Goal: Transaction & Acquisition: Purchase product/service

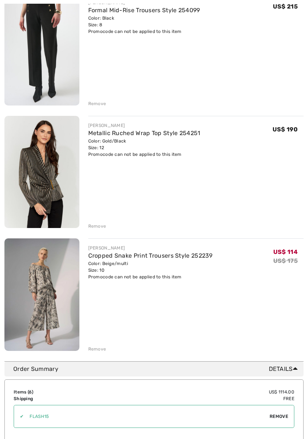
scroll to position [484, 0]
click at [89, 224] on div "Remove" at bounding box center [97, 226] width 18 height 7
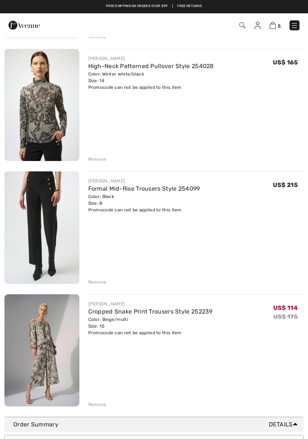
scroll to position [305, 0]
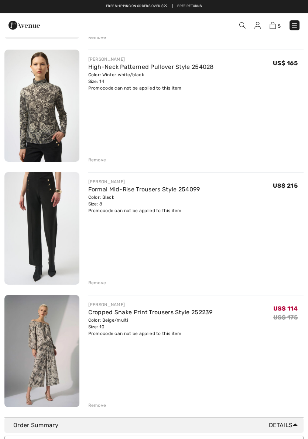
click at [92, 281] on div "Remove" at bounding box center [97, 282] width 18 height 7
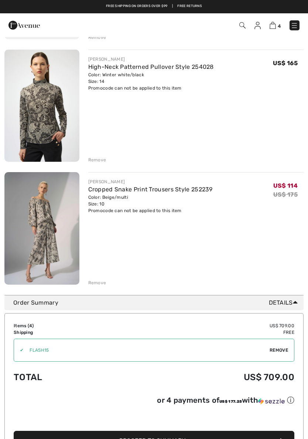
click at [92, 158] on div "Remove" at bounding box center [97, 159] width 18 height 7
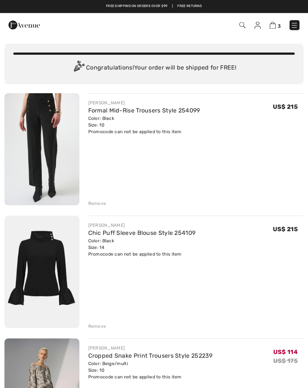
scroll to position [0, 0]
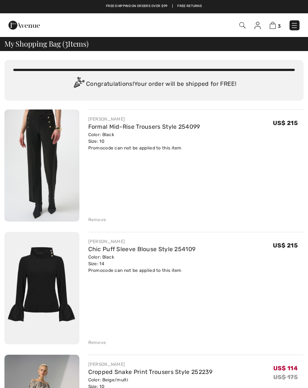
click at [91, 217] on div "Remove" at bounding box center [97, 219] width 18 height 7
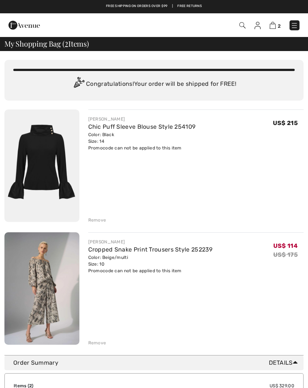
click at [90, 219] on div "Remove" at bounding box center [97, 220] width 18 height 7
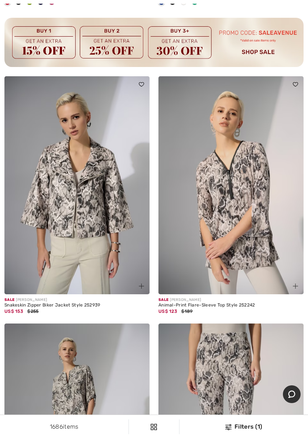
scroll to position [4885, 0]
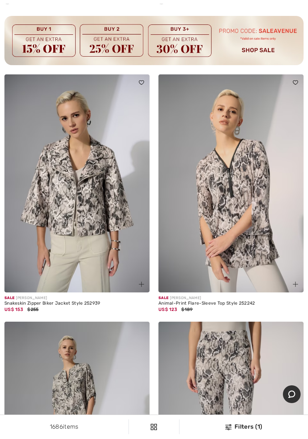
click at [56, 179] on img at bounding box center [76, 183] width 145 height 218
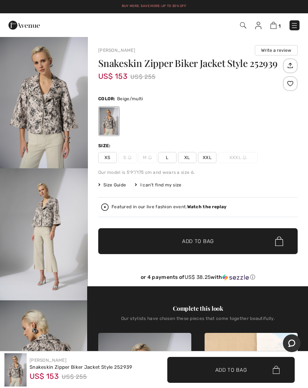
click at [163, 156] on span "L" at bounding box center [167, 157] width 18 height 11
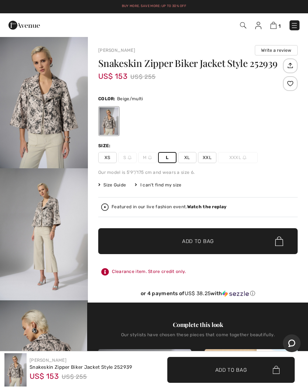
click at [159, 240] on span "✔ Added to Bag Add to Bag" at bounding box center [198, 241] width 200 height 26
click at [112, 183] on span "Size Guide" at bounding box center [112, 185] width 28 height 7
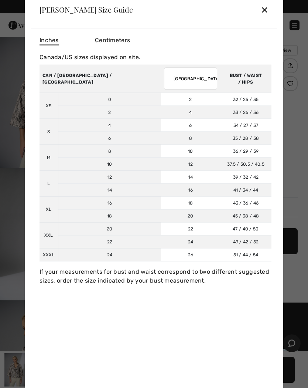
click at [268, 7] on div "✕" at bounding box center [265, 10] width 8 height 16
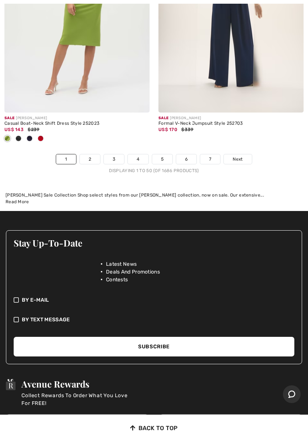
scroll to position [6657, 0]
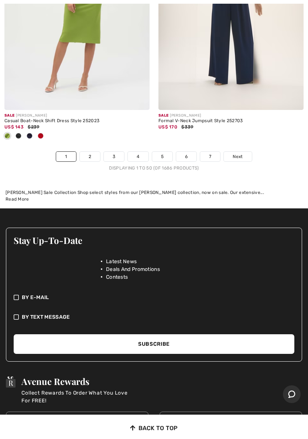
click at [88, 152] on link "2" at bounding box center [90, 157] width 20 height 10
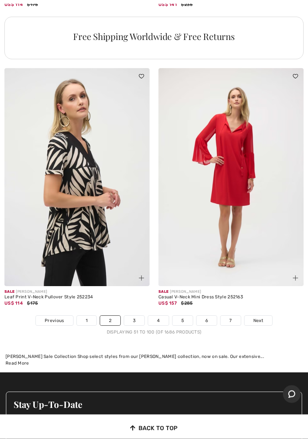
scroll to position [6561, 0]
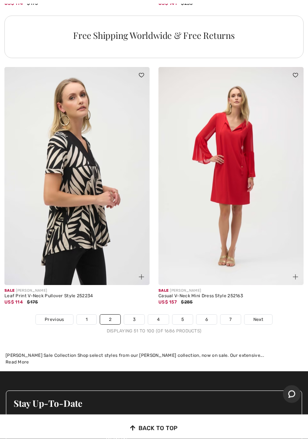
click at [132, 315] on link "3" at bounding box center [134, 320] width 20 height 10
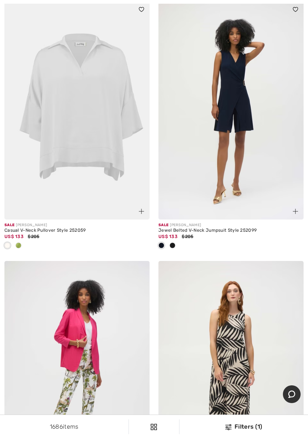
scroll to position [124, 0]
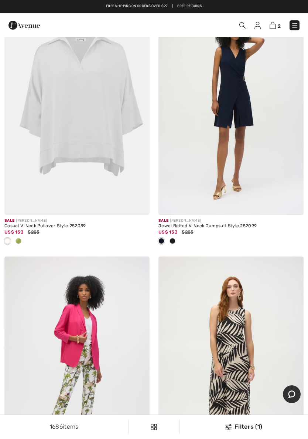
click at [60, 134] on img at bounding box center [76, 106] width 145 height 218
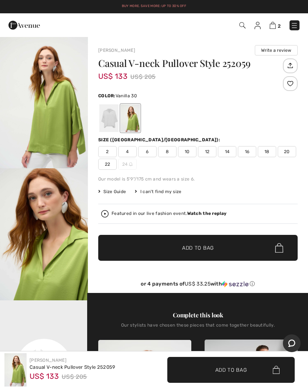
click at [101, 120] on div at bounding box center [108, 118] width 19 height 28
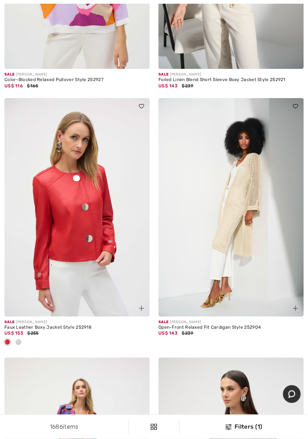
scroll to position [3803, 0]
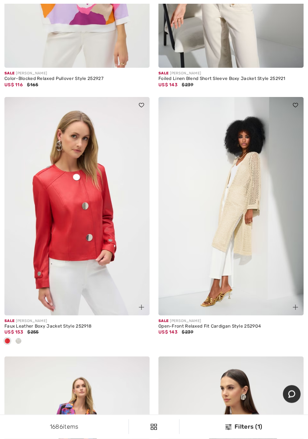
click at [52, 243] on img at bounding box center [76, 206] width 145 height 218
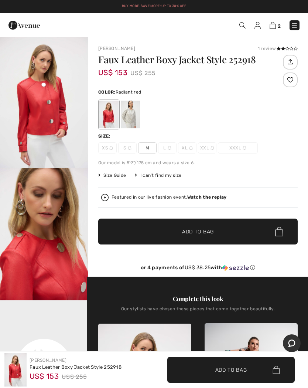
click at [128, 115] on div at bounding box center [130, 115] width 19 height 28
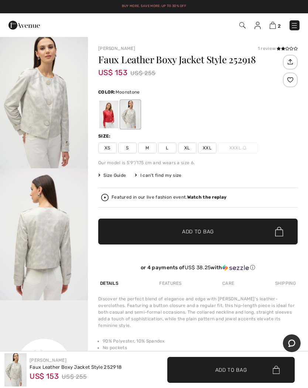
click at [114, 176] on span "Size Guide" at bounding box center [112, 175] width 28 height 7
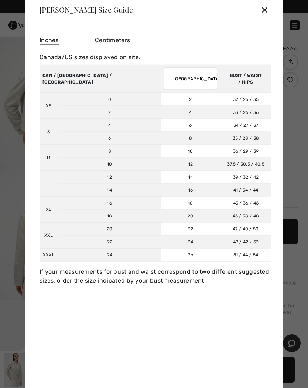
click at [264, 11] on div "✕" at bounding box center [265, 10] width 8 height 16
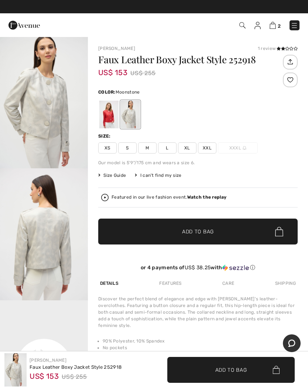
click at [164, 145] on span "L" at bounding box center [167, 147] width 18 height 11
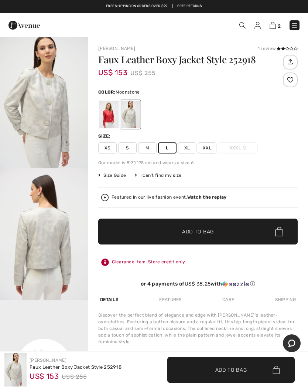
click at [140, 230] on span "✔ Added to Bag Add to Bag" at bounding box center [198, 232] width 200 height 26
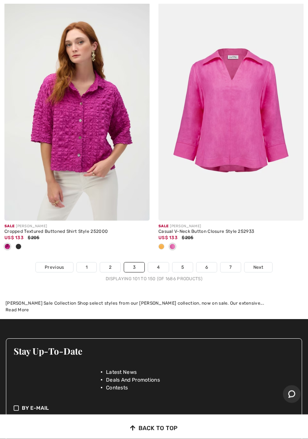
scroll to position [6510, 0]
click at [155, 262] on link "4" at bounding box center [158, 267] width 20 height 10
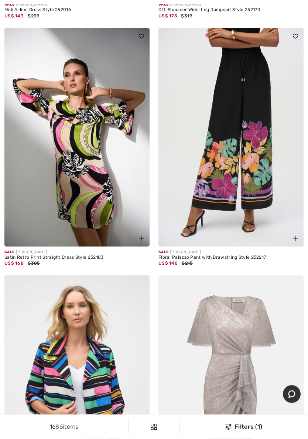
scroll to position [604, 0]
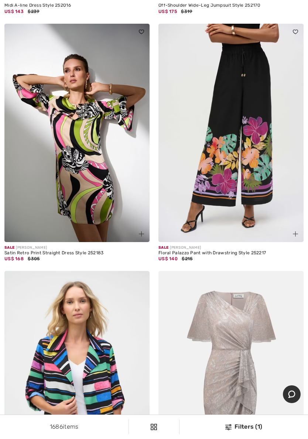
click at [227, 137] on img at bounding box center [231, 133] width 145 height 218
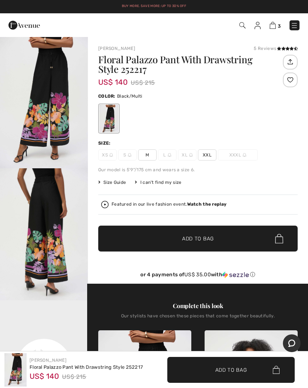
click at [146, 155] on span "M" at bounding box center [147, 154] width 18 height 11
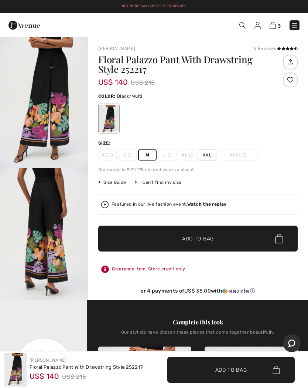
click at [143, 234] on span "✔ Added to Bag Add to Bag" at bounding box center [198, 239] width 200 height 26
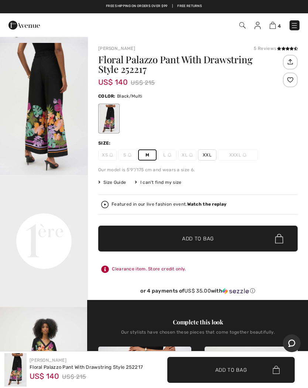
scroll to position [205, 0]
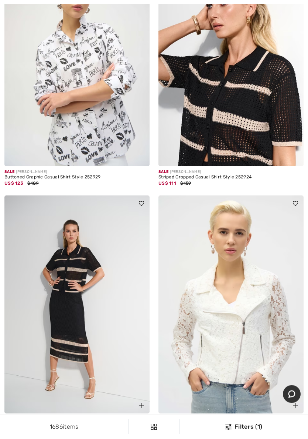
scroll to position [3923, 0]
click at [229, 102] on img at bounding box center [231, 57] width 145 height 218
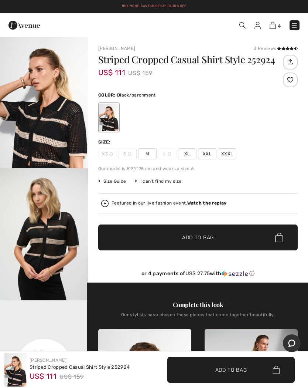
click at [113, 182] on span "Size Guide" at bounding box center [112, 181] width 28 height 7
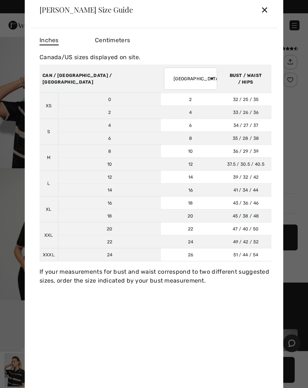
click at [264, 8] on div "✕" at bounding box center [265, 10] width 8 height 16
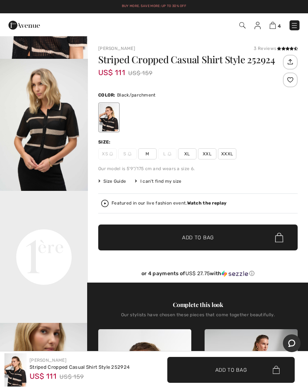
scroll to position [112, 0]
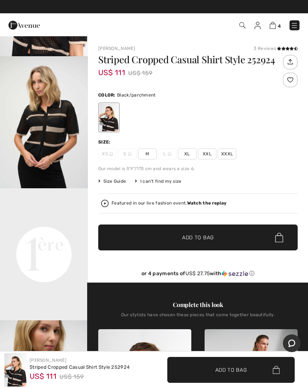
click at [0, 168] on img "2 / 9" at bounding box center [44, 122] width 88 height 132
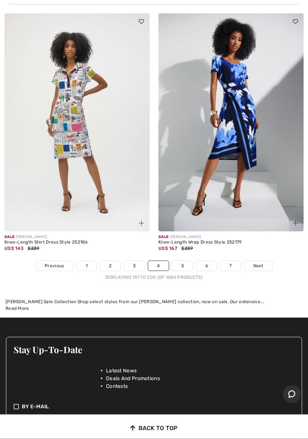
scroll to position [6444, 0]
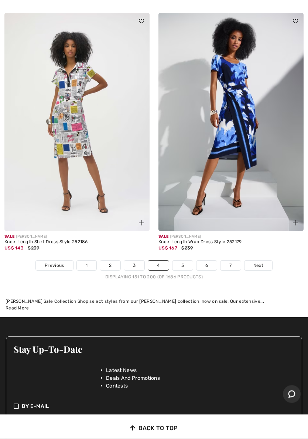
click at [182, 261] on link "5" at bounding box center [183, 266] width 20 height 10
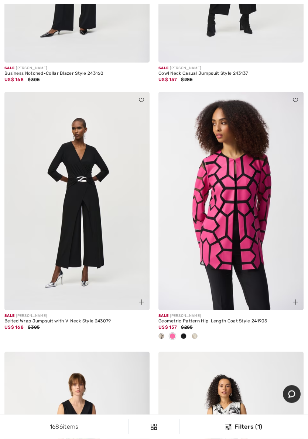
scroll to position [3804, 0]
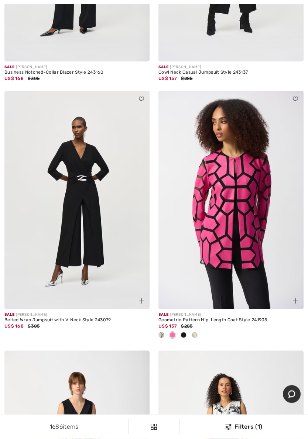
click at [68, 227] on img at bounding box center [76, 200] width 145 height 218
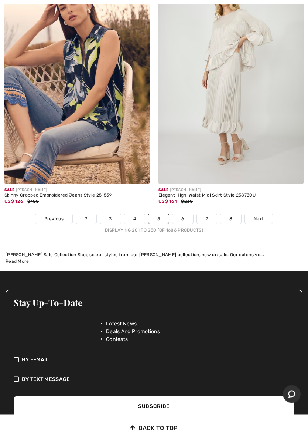
scroll to position [6576, 0]
click at [179, 214] on link "6" at bounding box center [183, 219] width 20 height 10
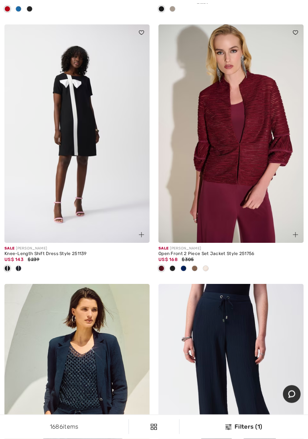
scroll to position [2178, 0]
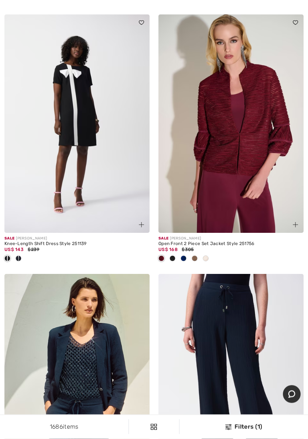
click at [210, 157] on img at bounding box center [231, 124] width 145 height 218
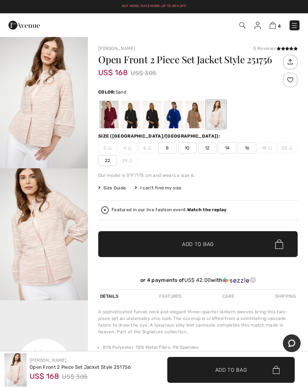
click at [190, 114] on div at bounding box center [194, 115] width 19 height 28
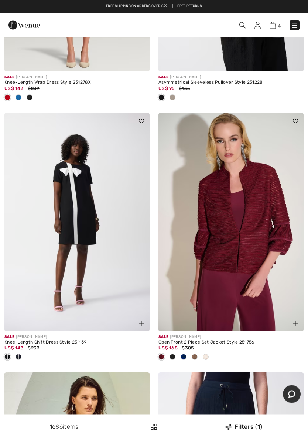
scroll to position [2251, 0]
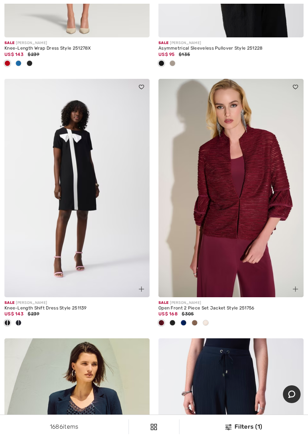
click at [215, 192] on img at bounding box center [231, 188] width 145 height 218
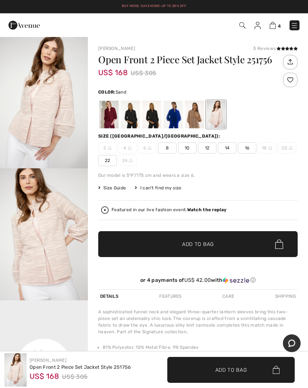
click at [191, 115] on div at bounding box center [194, 115] width 19 height 28
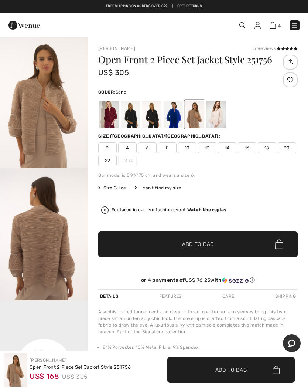
click at [206, 144] on span "12" at bounding box center [207, 147] width 18 height 11
click at [203, 364] on span "✔ Added to Bag Add to Bag" at bounding box center [232, 370] width 128 height 26
click at [276, 24] on img at bounding box center [273, 25] width 6 height 7
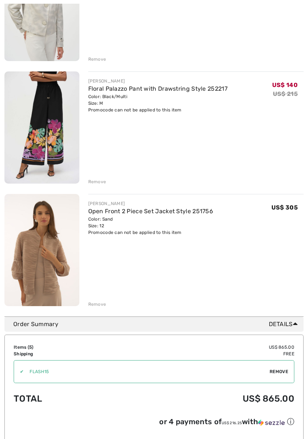
click at [88, 302] on div "Remove" at bounding box center [97, 304] width 18 height 7
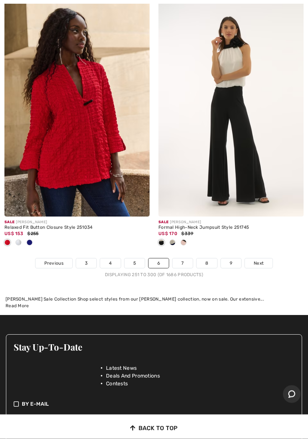
scroll to position [6648, 0]
click at [180, 258] on link "7" at bounding box center [183, 263] width 20 height 10
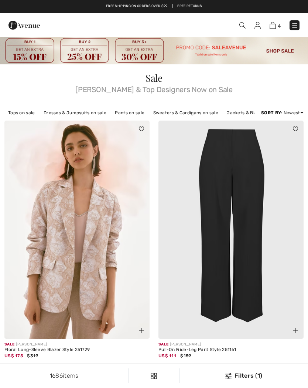
checkbox input "true"
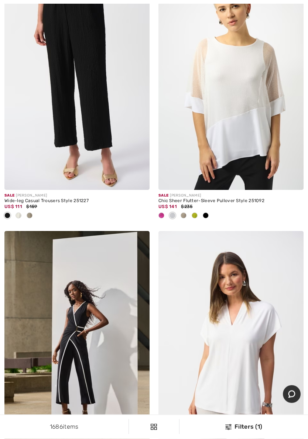
scroll to position [656, 0]
click at [197, 213] on span at bounding box center [195, 215] width 6 height 6
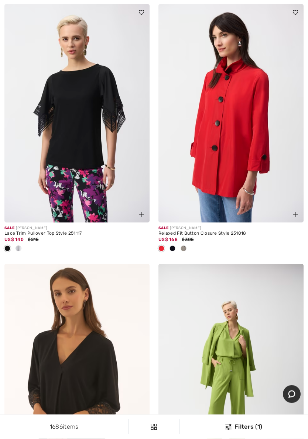
scroll to position [4217, 0]
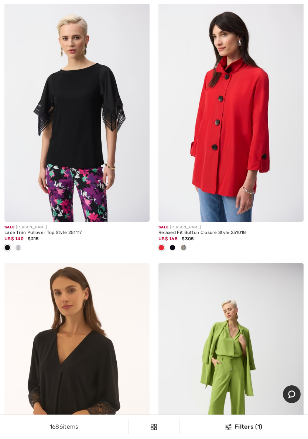
click at [21, 242] on div at bounding box center [18, 248] width 11 height 12
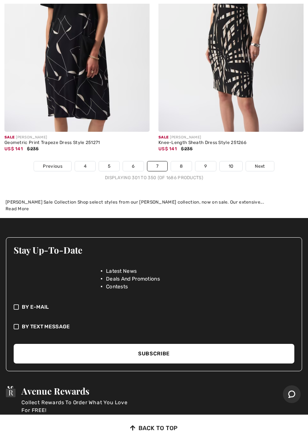
scroll to position [6722, 0]
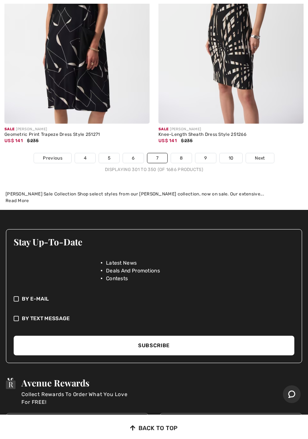
click at [184, 153] on link "8" at bounding box center [181, 158] width 21 height 10
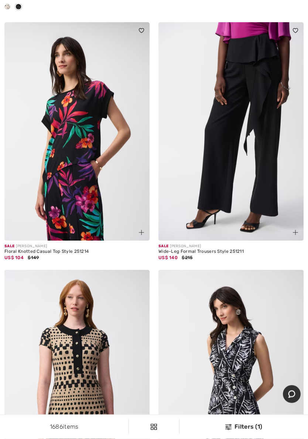
scroll to position [852, 0]
click at [54, 152] on img at bounding box center [76, 131] width 145 height 218
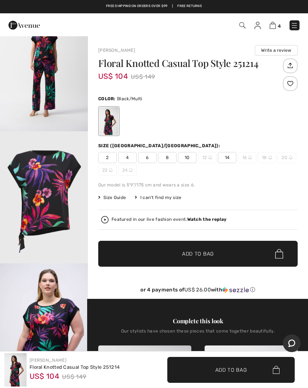
scroll to position [592, 0]
click at [111, 196] on span "Size Guide" at bounding box center [112, 197] width 28 height 7
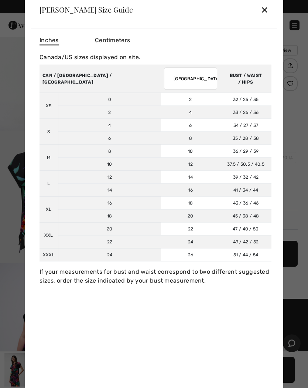
click at [264, 10] on div "✕" at bounding box center [265, 10] width 8 height 16
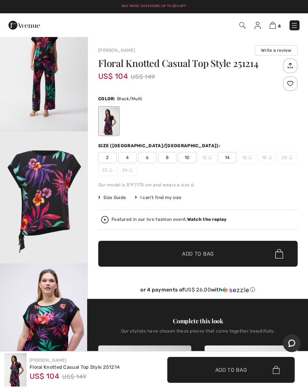
click at [225, 158] on span "14" at bounding box center [227, 157] width 18 height 11
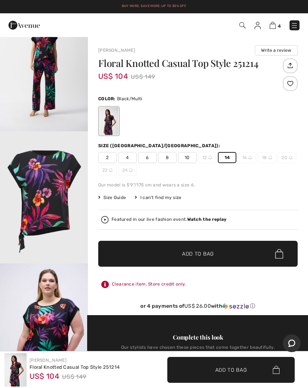
click at [149, 254] on span "✔ Added to Bag Add to Bag" at bounding box center [198, 254] width 200 height 26
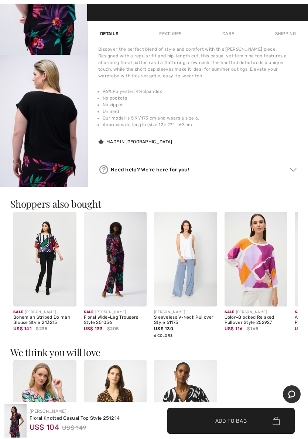
scroll to position [505, 0]
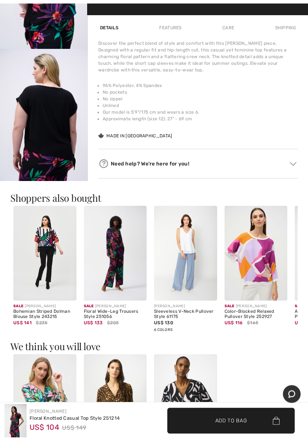
click at [101, 258] on img at bounding box center [115, 253] width 63 height 95
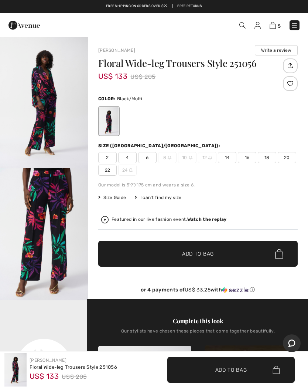
click at [107, 197] on span "Size Guide" at bounding box center [112, 197] width 28 height 7
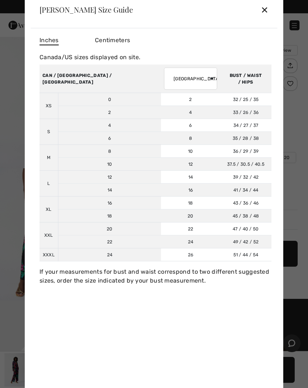
click at [268, 8] on div "✕" at bounding box center [265, 10] width 8 height 16
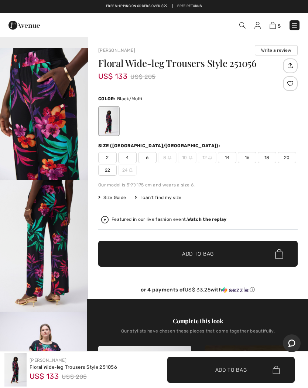
click at [145, 157] on span "6" at bounding box center [147, 157] width 18 height 11
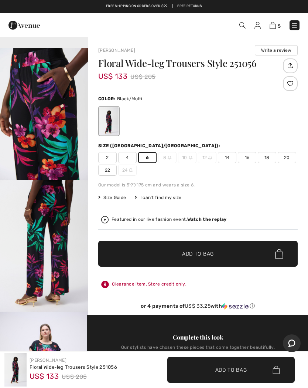
click at [135, 250] on span "✔ Added to Bag Add to Bag" at bounding box center [198, 254] width 200 height 26
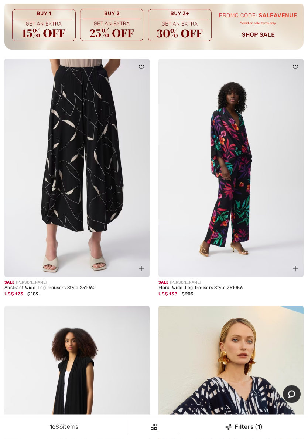
scroll to position [4869, 0]
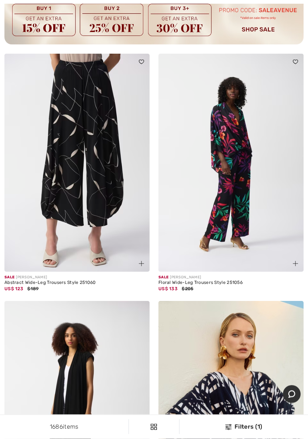
click at [61, 158] on img at bounding box center [76, 163] width 145 height 218
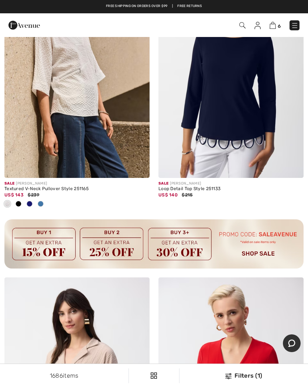
scroll to position [6218, 0]
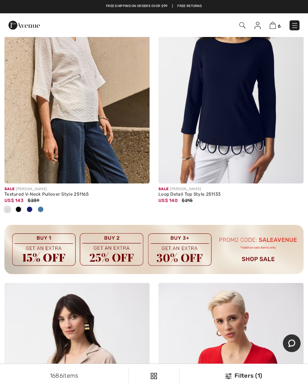
click at [229, 131] on img at bounding box center [231, 74] width 145 height 218
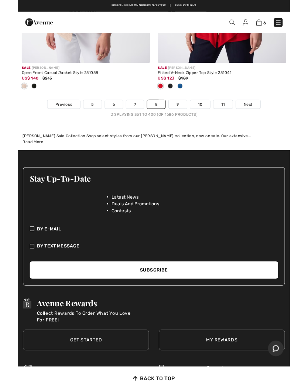
scroll to position [6602, 0]
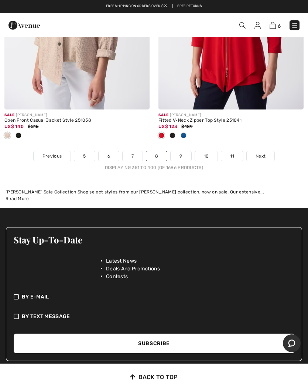
click at [179, 151] on link "9" at bounding box center [181, 156] width 20 height 10
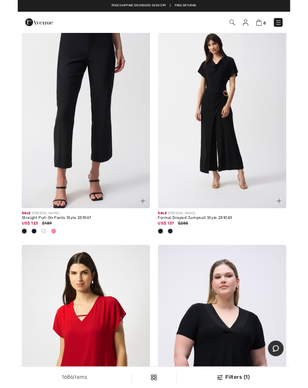
scroll to position [3654, 0]
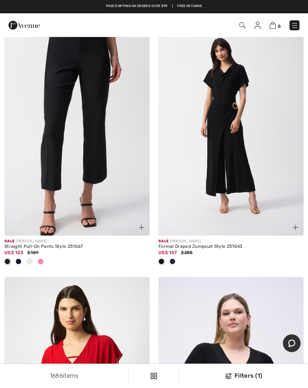
click at [209, 135] on img at bounding box center [231, 127] width 145 height 218
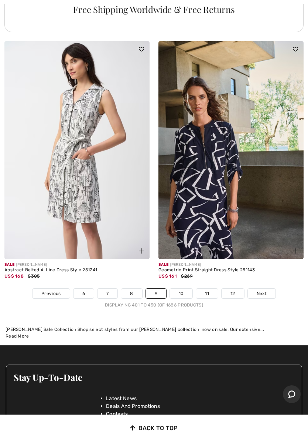
scroll to position [6590, 0]
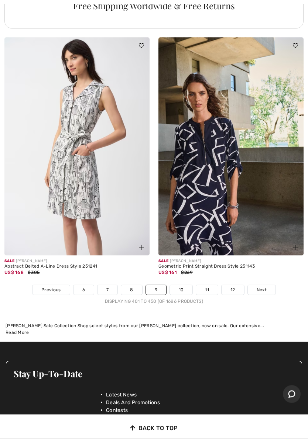
click at [181, 285] on link "10" at bounding box center [181, 290] width 23 height 10
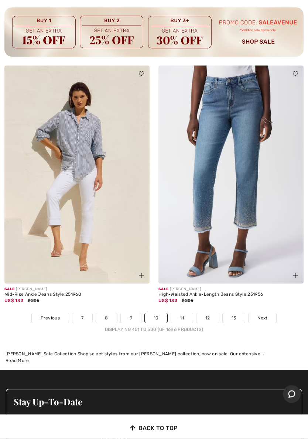
scroll to position [6549, 0]
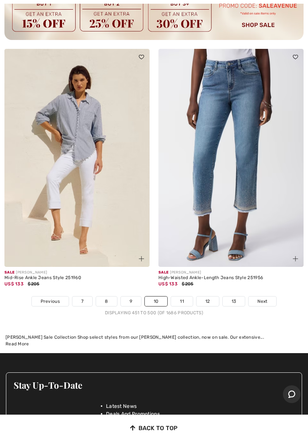
click at [180, 296] on link "11" at bounding box center [182, 301] width 22 height 10
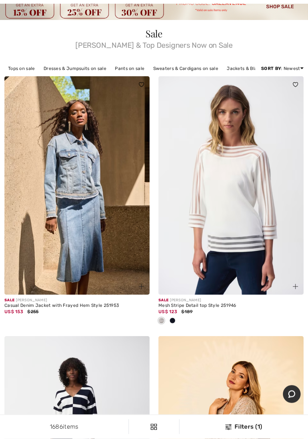
scroll to position [48, 0]
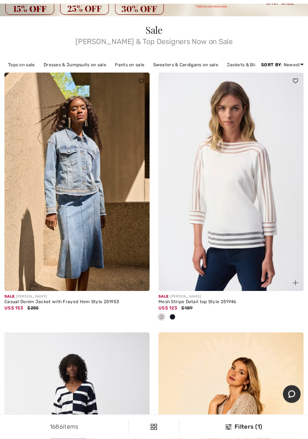
click at [239, 212] on img at bounding box center [231, 182] width 145 height 218
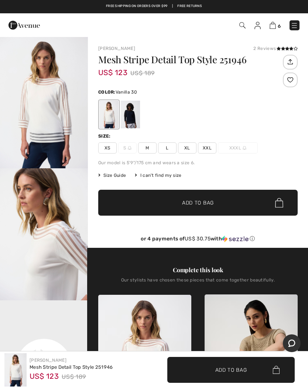
click at [146, 148] on span "M" at bounding box center [147, 147] width 18 height 11
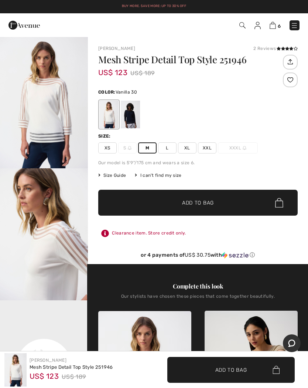
click at [111, 176] on span "Size Guide" at bounding box center [112, 175] width 28 height 7
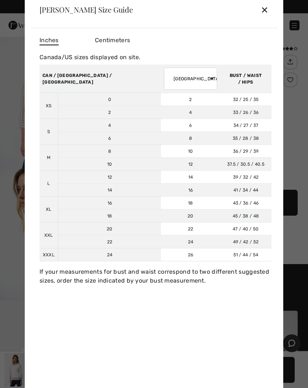
click at [268, 7] on div "✕" at bounding box center [265, 10] width 8 height 16
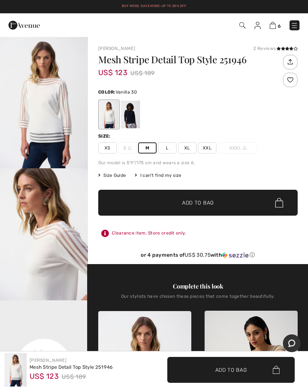
click at [168, 148] on span "L" at bounding box center [167, 147] width 18 height 11
click at [137, 200] on span "✔ Added to Bag Add to Bag" at bounding box center [198, 203] width 200 height 26
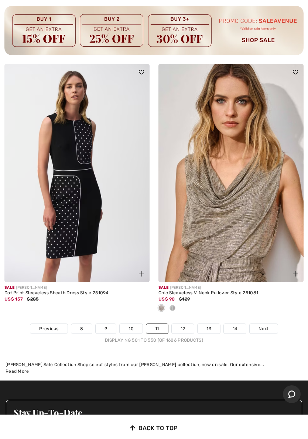
scroll to position [6404, 0]
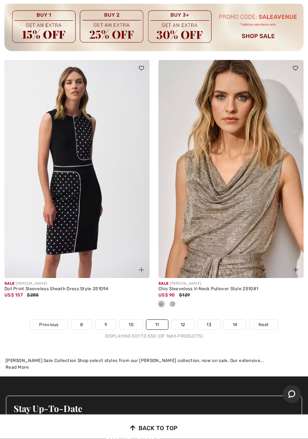
click at [182, 320] on link "12" at bounding box center [183, 325] width 23 height 10
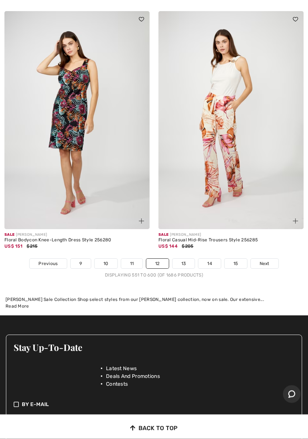
scroll to position [6531, 0]
click at [183, 260] on link "13" at bounding box center [184, 263] width 23 height 10
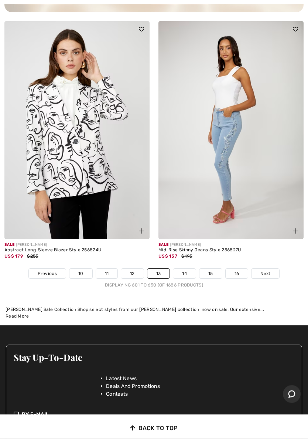
scroll to position [6418, 0]
click at [182, 268] on link "14" at bounding box center [184, 273] width 23 height 10
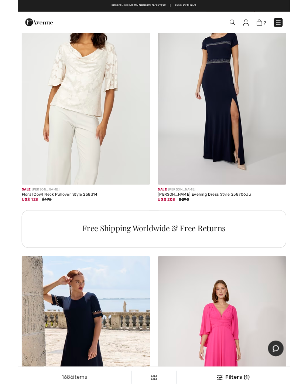
scroll to position [3066, 0]
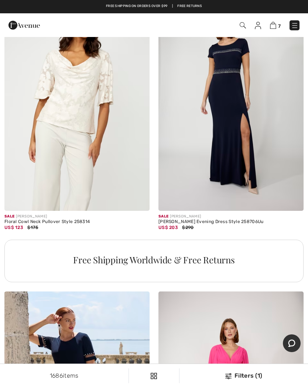
click at [74, 97] on img at bounding box center [76, 102] width 145 height 218
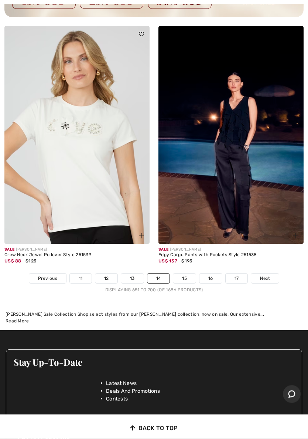
scroll to position [6497, 0]
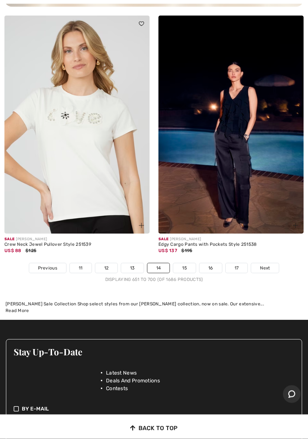
click at [185, 263] on link "15" at bounding box center [184, 268] width 23 height 10
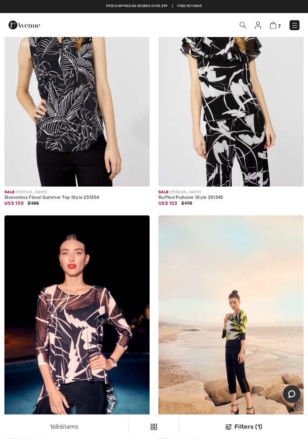
scroll to position [647, 0]
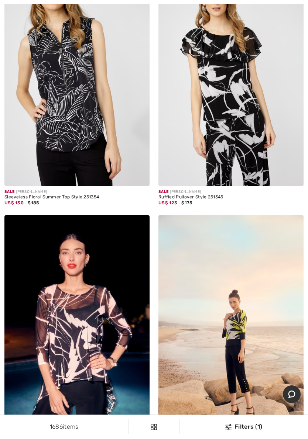
click at [228, 98] on img at bounding box center [231, 77] width 145 height 218
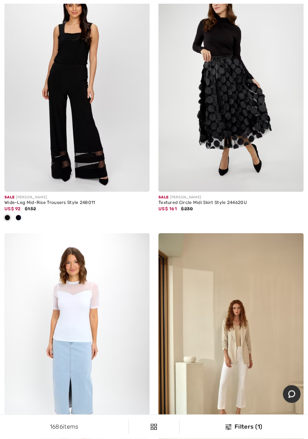
scroll to position [4367, 0]
click at [59, 114] on img at bounding box center [76, 83] width 145 height 218
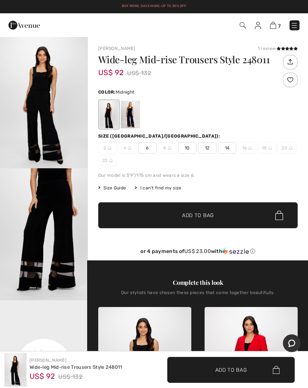
click at [121, 112] on div at bounding box center [130, 115] width 19 height 28
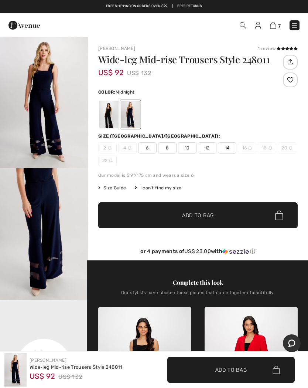
click at [98, 115] on div "Frank Lyman 1 review 1 review Wide-leg Mid-rise Trousers Style 248011 US$ 92 US…" at bounding box center [198, 339] width 220 height 607
click at [104, 117] on div at bounding box center [108, 115] width 19 height 28
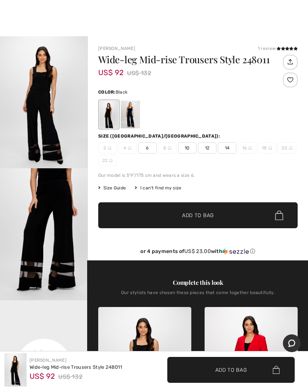
click at [185, 147] on span "10" at bounding box center [187, 147] width 18 height 11
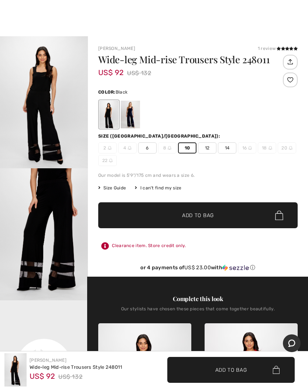
click at [154, 213] on span "✔ Added to Bag Add to Bag" at bounding box center [198, 215] width 200 height 26
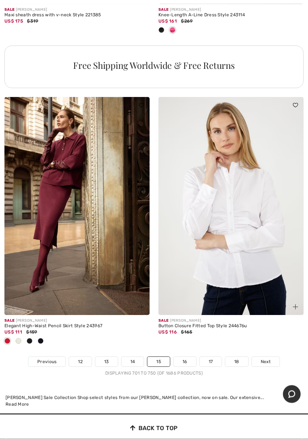
scroll to position [6385, 0]
click at [185, 356] on link "16" at bounding box center [185, 361] width 23 height 10
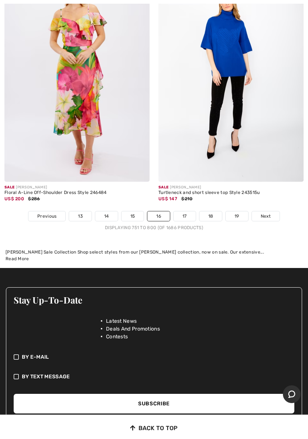
scroll to position [6489, 0]
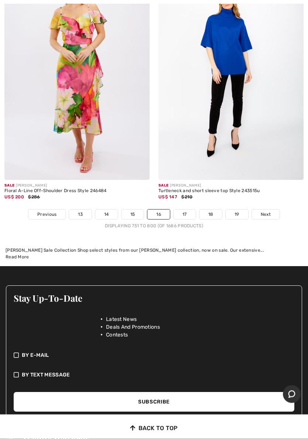
click at [185, 210] on link "17" at bounding box center [185, 215] width 22 height 10
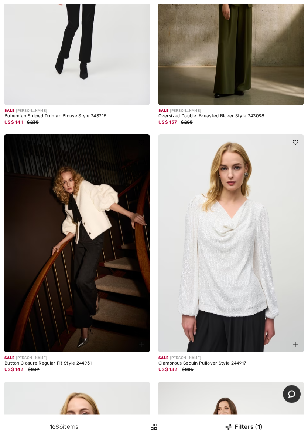
scroll to position [5567, 0]
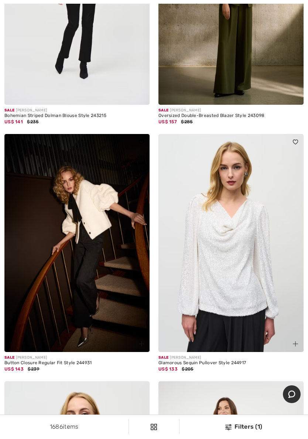
click at [67, 233] on img at bounding box center [76, 243] width 145 height 218
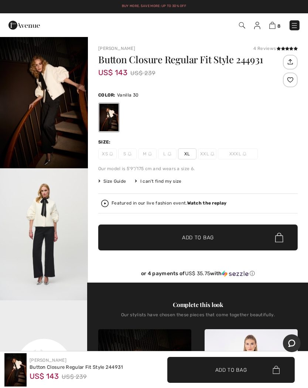
click at [31, 223] on img "2 / 8" at bounding box center [44, 234] width 88 height 132
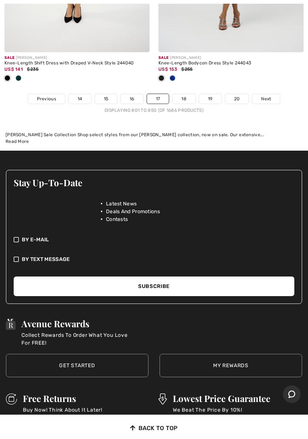
scroll to position [6693, 0]
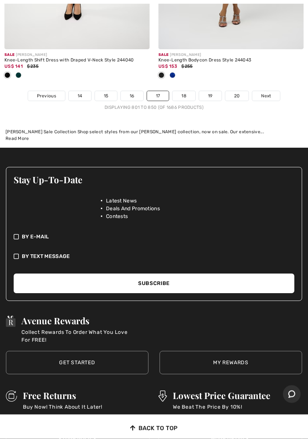
click at [184, 91] on link "18" at bounding box center [184, 96] width 23 height 10
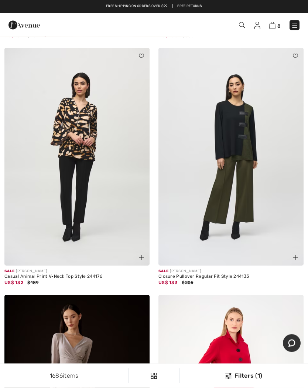
scroll to position [3591, 0]
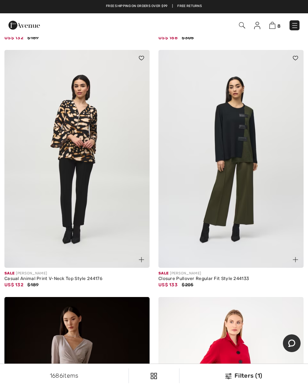
click at [226, 160] on img at bounding box center [231, 159] width 145 height 218
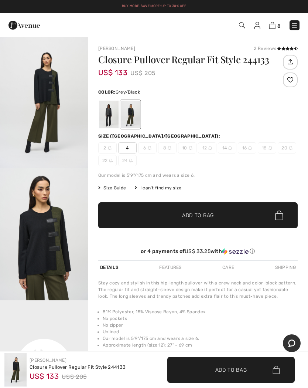
click at [100, 115] on div at bounding box center [108, 115] width 19 height 28
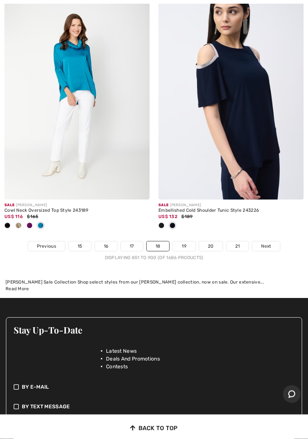
scroll to position [6592, 0]
click at [186, 241] on link "19" at bounding box center [184, 246] width 23 height 10
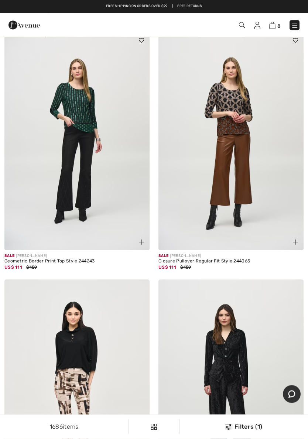
scroll to position [356, 0]
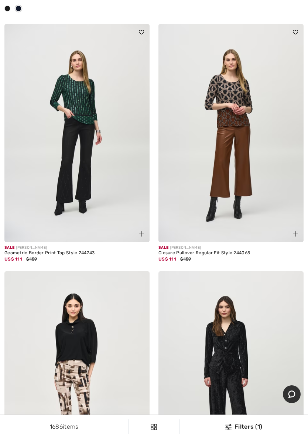
click at [223, 120] on img at bounding box center [231, 133] width 145 height 218
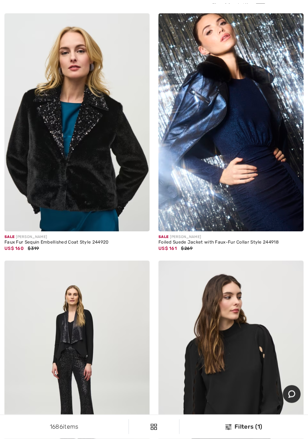
scroll to position [5720, 0]
click at [51, 165] on img at bounding box center [76, 122] width 145 height 218
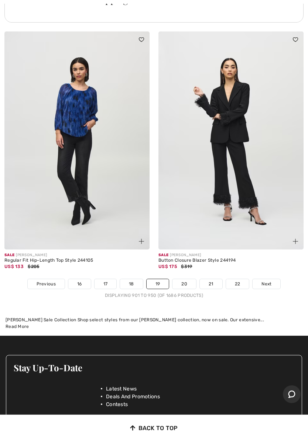
scroll to position [6504, 0]
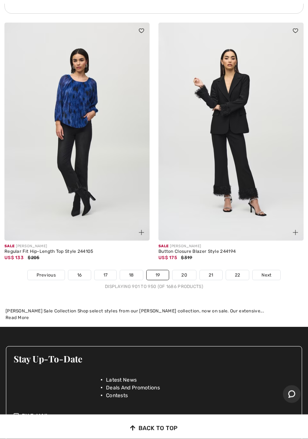
click at [184, 270] on link "20" at bounding box center [185, 275] width 24 height 10
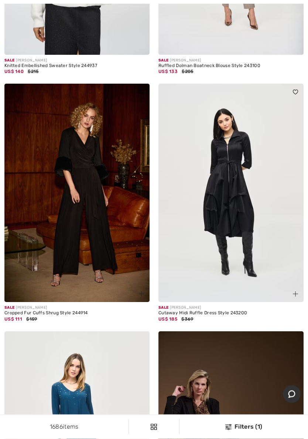
scroll to position [779, 0]
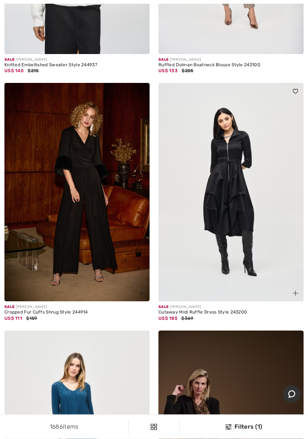
click at [45, 219] on img at bounding box center [76, 192] width 145 height 218
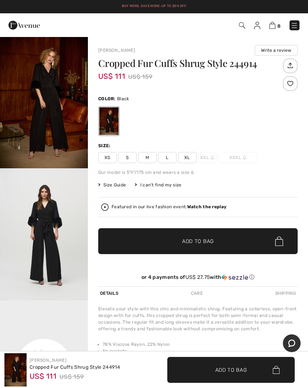
click at [31, 226] on img "2 / 5" at bounding box center [44, 234] width 88 height 132
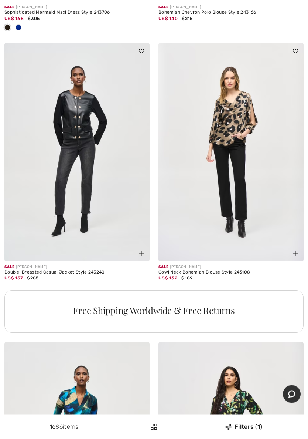
scroll to position [3040, 0]
click at [73, 125] on img at bounding box center [76, 152] width 145 height 218
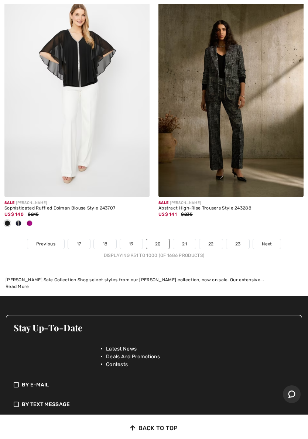
scroll to position [6513, 0]
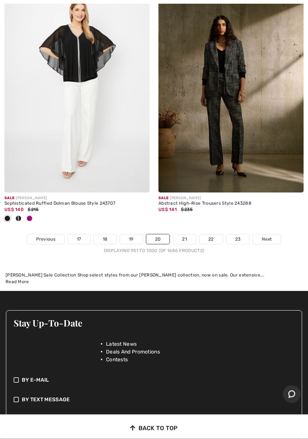
click at [182, 234] on link "21" at bounding box center [184, 239] width 23 height 10
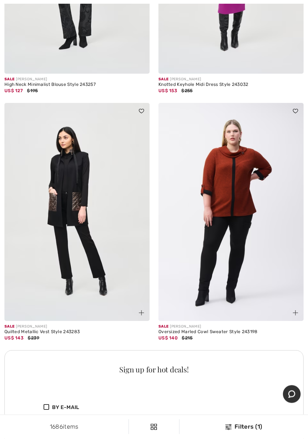
scroll to position [1291, 0]
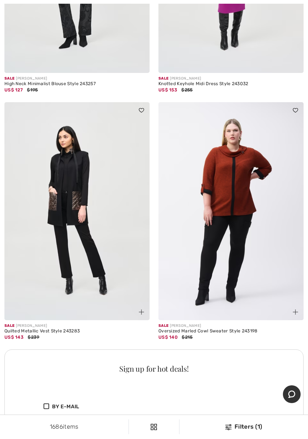
click at [54, 197] on img at bounding box center [76, 211] width 145 height 218
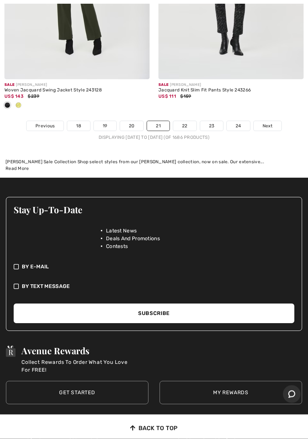
scroll to position [6627, 0]
click at [187, 121] on link "22" at bounding box center [184, 126] width 23 height 10
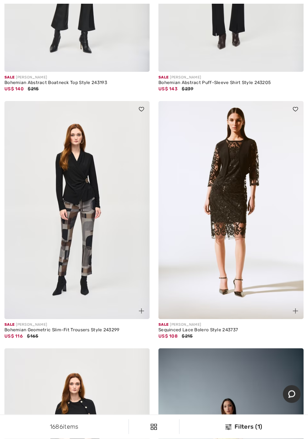
scroll to position [3518, 0]
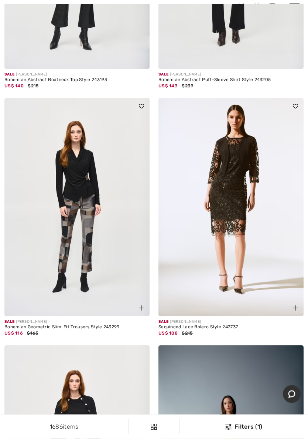
click at [56, 236] on img at bounding box center [76, 207] width 145 height 218
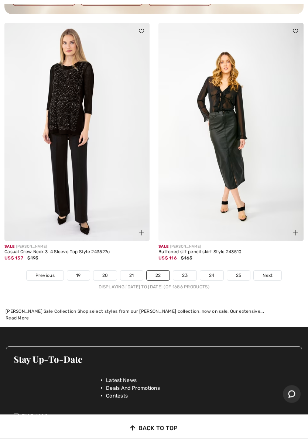
scroll to position [6442, 0]
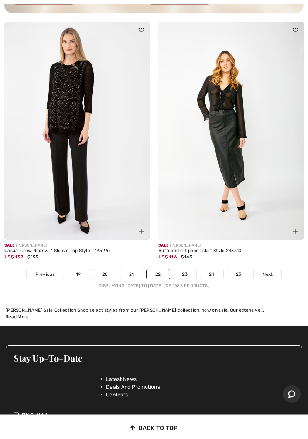
click at [184, 270] on link "23" at bounding box center [184, 275] width 23 height 10
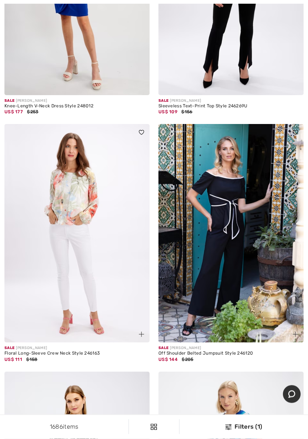
scroll to position [3958, 0]
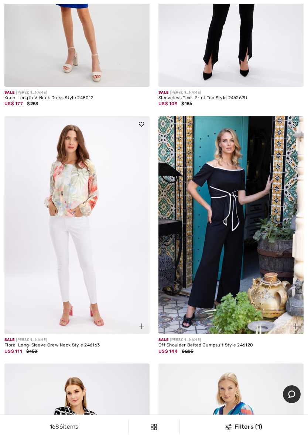
click at [231, 243] on img at bounding box center [231, 225] width 145 height 218
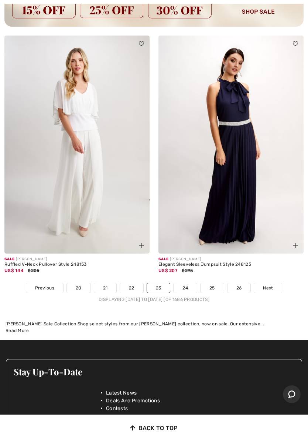
scroll to position [6392, 0]
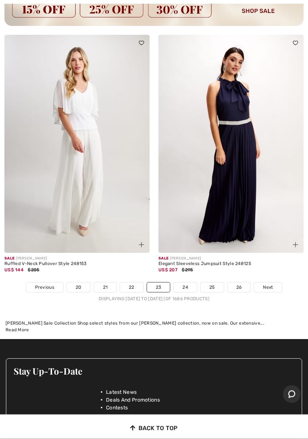
click at [185, 283] on link "24" at bounding box center [185, 288] width 23 height 10
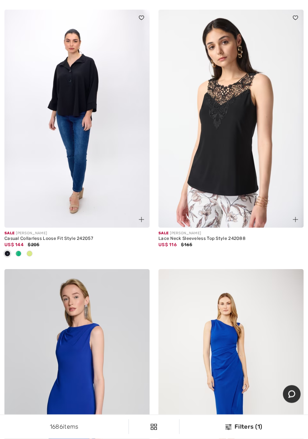
scroll to position [5011, 0]
click at [242, 150] on img at bounding box center [231, 118] width 145 height 218
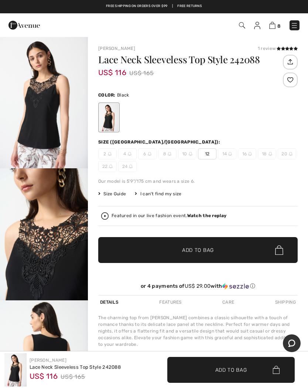
click at [209, 155] on span "12" at bounding box center [207, 153] width 18 height 11
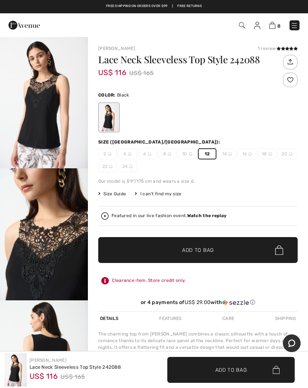
click at [165, 251] on span "✔ Added to Bag" at bounding box center [187, 250] width 45 height 8
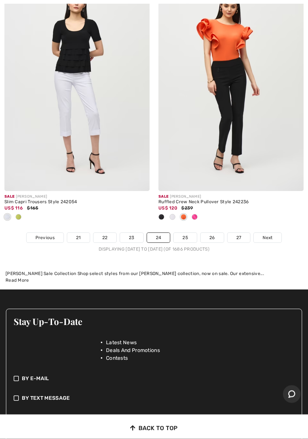
scroll to position [6662, 0]
click at [182, 233] on link "25" at bounding box center [185, 238] width 23 height 10
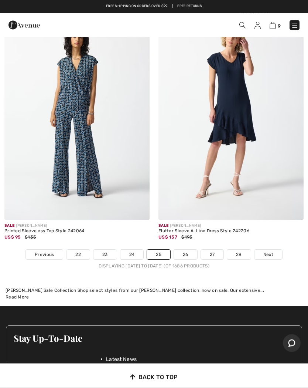
scroll to position [6540, 0]
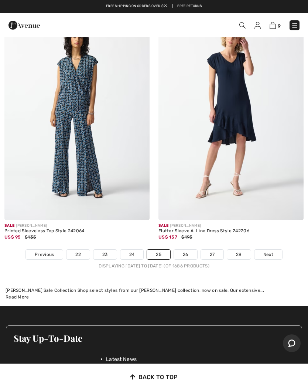
click at [186, 250] on link "26" at bounding box center [185, 255] width 23 height 10
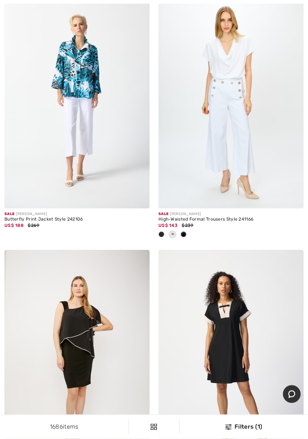
scroll to position [2672, 0]
click at [217, 109] on img at bounding box center [231, 99] width 145 height 218
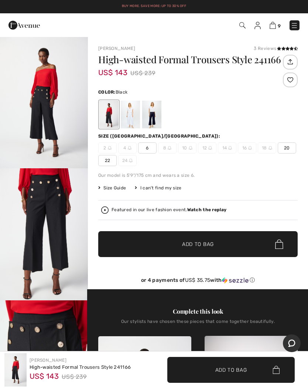
click at [122, 114] on div at bounding box center [130, 115] width 19 height 28
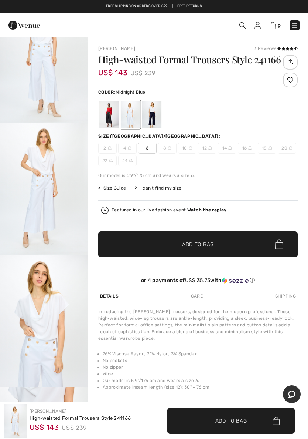
click at [148, 116] on div at bounding box center [151, 115] width 19 height 28
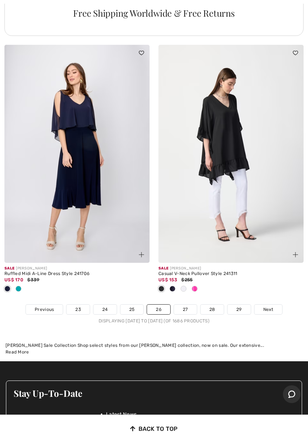
scroll to position [6537, 0]
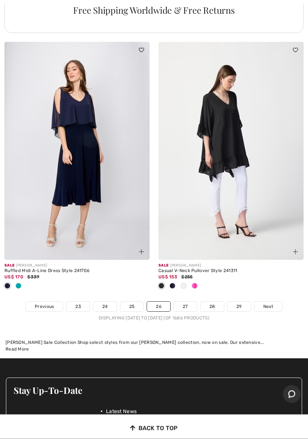
click at [181, 302] on link "27" at bounding box center [185, 307] width 23 height 10
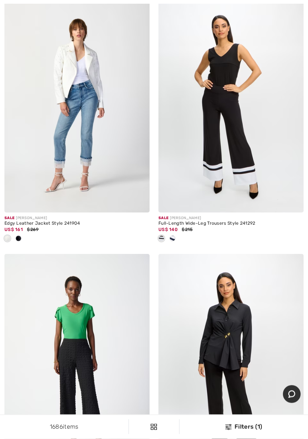
scroll to position [4468, 0]
click at [212, 124] on img at bounding box center [231, 103] width 145 height 218
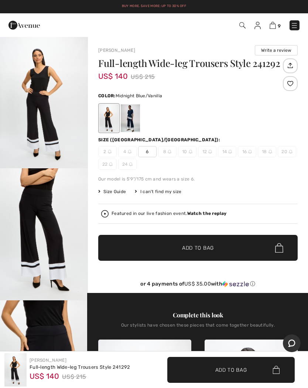
click at [124, 118] on div at bounding box center [130, 118] width 19 height 28
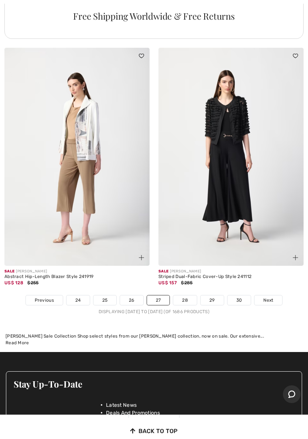
scroll to position [6560, 0]
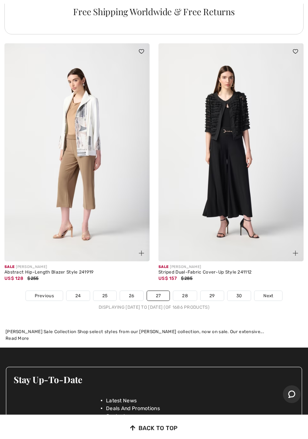
click at [185, 291] on link "28" at bounding box center [185, 296] width 24 height 10
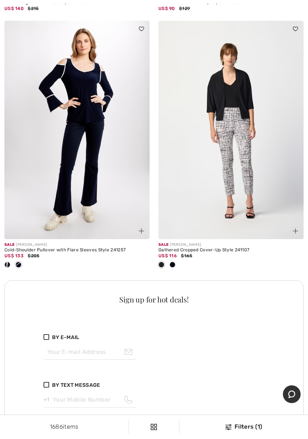
scroll to position [2941, 0]
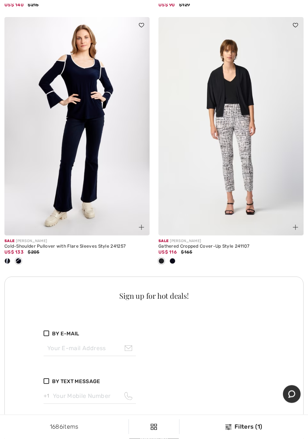
click at [60, 147] on img at bounding box center [76, 126] width 145 height 218
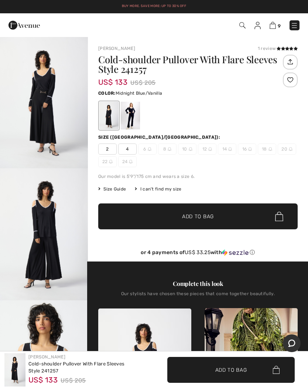
click at [123, 117] on div at bounding box center [130, 116] width 19 height 28
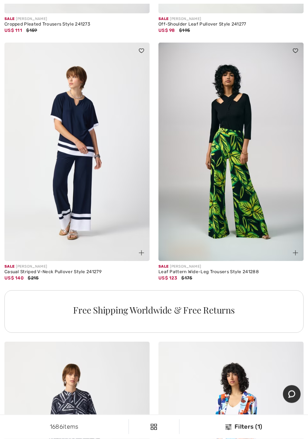
scroll to position [6157, 0]
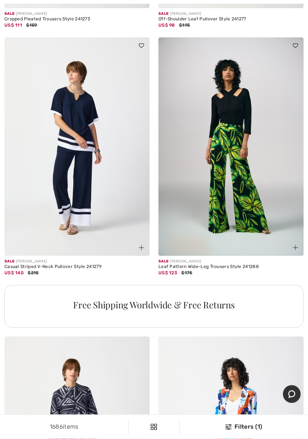
click at [60, 146] on img at bounding box center [76, 147] width 145 height 218
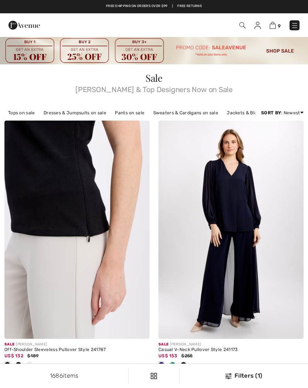
scroll to position [6178, 0]
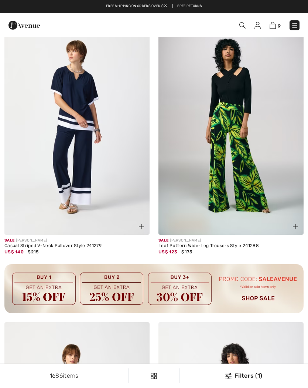
checkbox input "true"
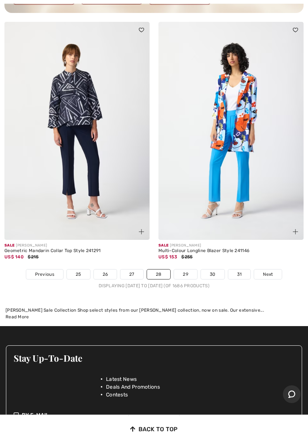
scroll to position [6482, 0]
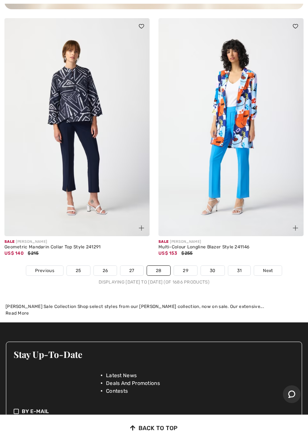
click at [182, 266] on link "29" at bounding box center [185, 271] width 23 height 10
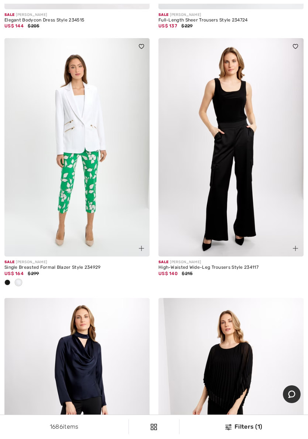
scroll to position [5355, 0]
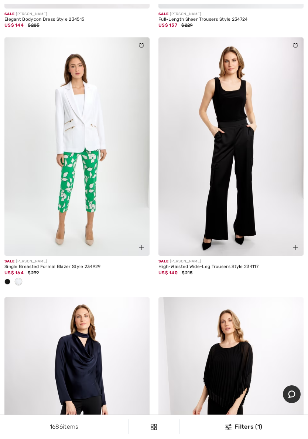
click at [64, 140] on img at bounding box center [76, 146] width 145 height 218
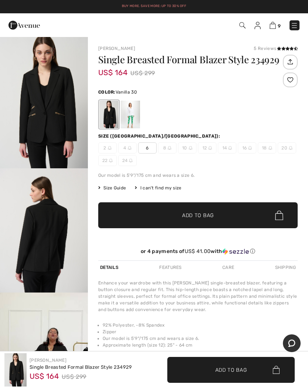
click at [126, 116] on div at bounding box center [130, 115] width 19 height 28
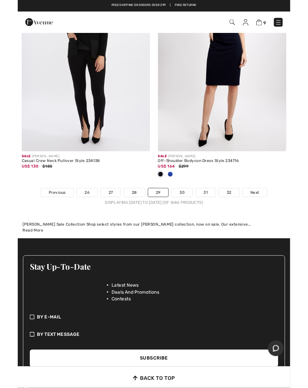
scroll to position [6510, 0]
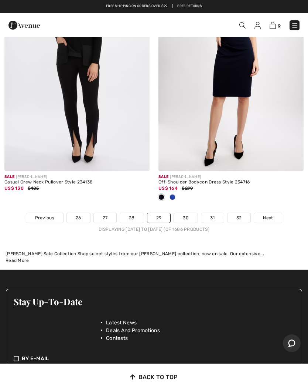
click at [183, 215] on link "30" at bounding box center [186, 218] width 24 height 10
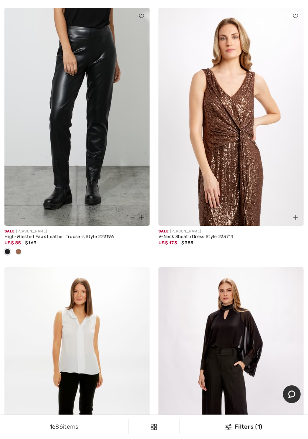
scroll to position [2076, 0]
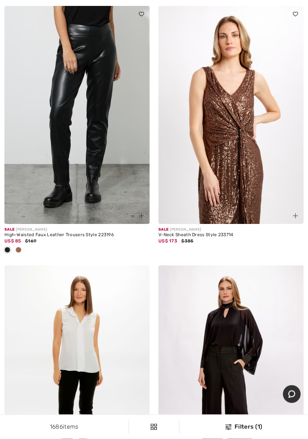
click at [65, 111] on img at bounding box center [76, 115] width 145 height 218
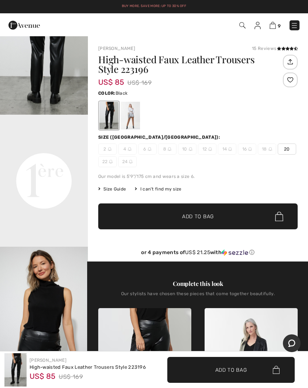
scroll to position [200, 0]
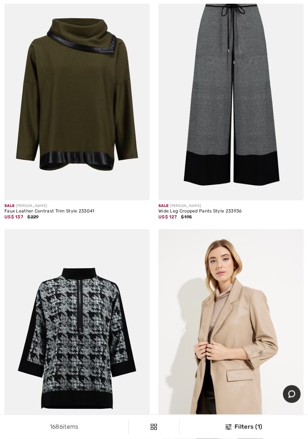
scroll to position [5261, 0]
click at [62, 102] on img at bounding box center [76, 91] width 145 height 218
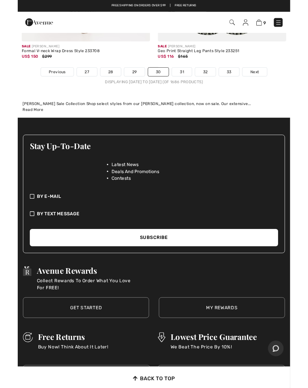
scroll to position [6699, 0]
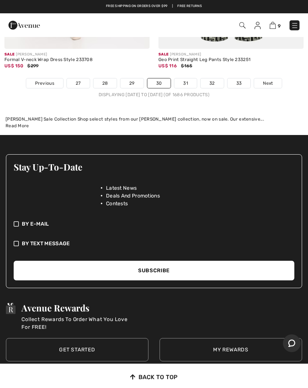
click at [186, 80] on link "31" at bounding box center [186, 83] width 23 height 10
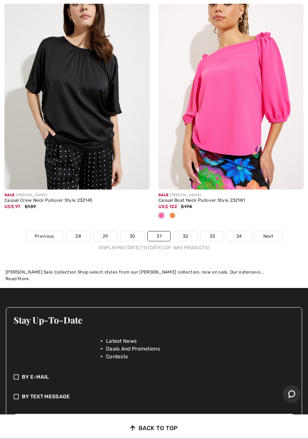
scroll to position [6541, 0]
click at [185, 233] on link "32" at bounding box center [185, 236] width 23 height 10
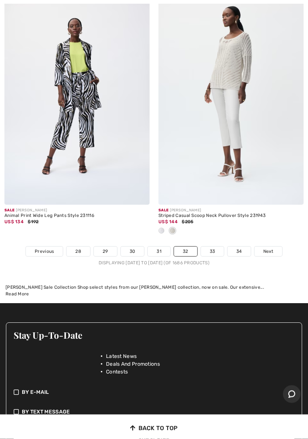
scroll to position [6484, 0]
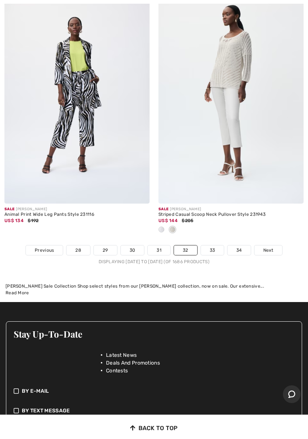
click at [216, 245] on link "33" at bounding box center [212, 250] width 23 height 10
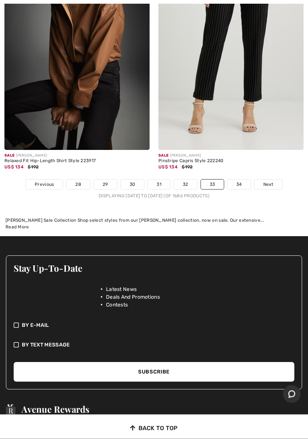
scroll to position [6520, 0]
click at [239, 181] on link "34" at bounding box center [239, 184] width 23 height 10
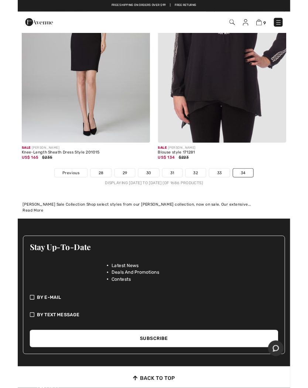
scroll to position [4625, 0]
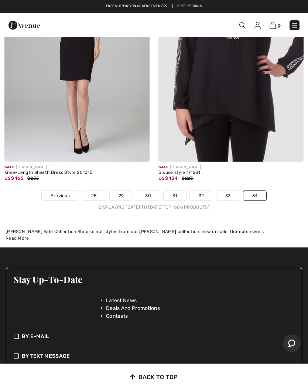
click at [276, 27] on img at bounding box center [273, 25] width 6 height 7
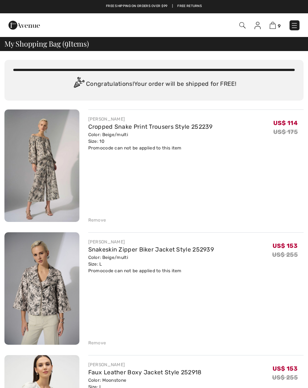
click at [26, 26] on img at bounding box center [24, 25] width 31 height 15
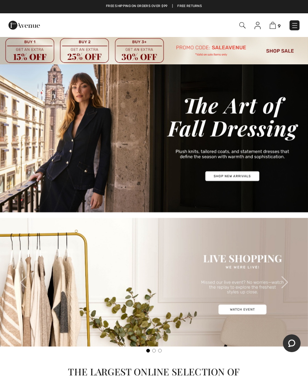
click at [274, 26] on img at bounding box center [273, 25] width 6 height 7
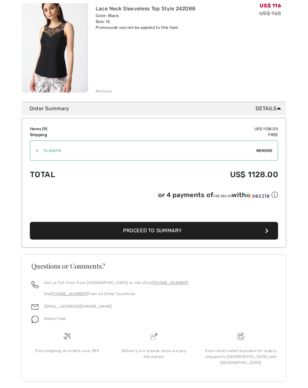
scroll to position [1103, 0]
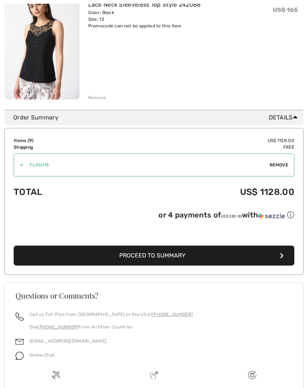
click at [275, 166] on span "Remove" at bounding box center [279, 165] width 18 height 7
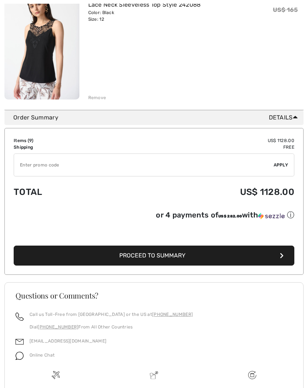
click at [37, 170] on input "TEXT" at bounding box center [144, 165] width 260 height 22
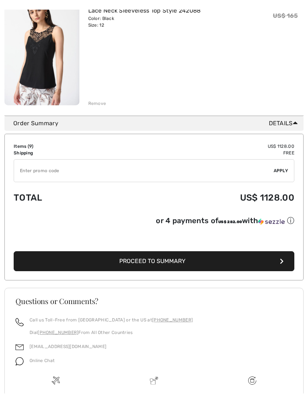
scroll to position [1102, 0]
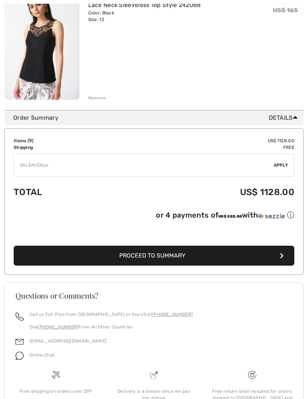
type input "SALEAVENUE"
click at [283, 159] on div "✔ Apply Remove" at bounding box center [154, 165] width 281 height 23
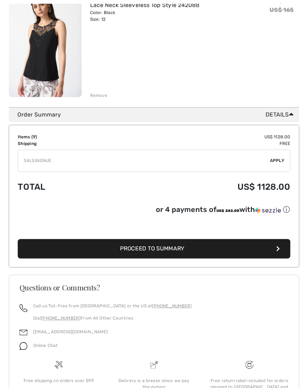
scroll to position [1103, 0]
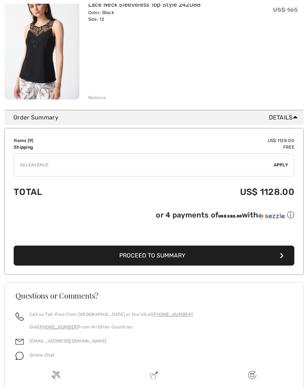
click at [280, 162] on span "Apply" at bounding box center [281, 165] width 15 height 7
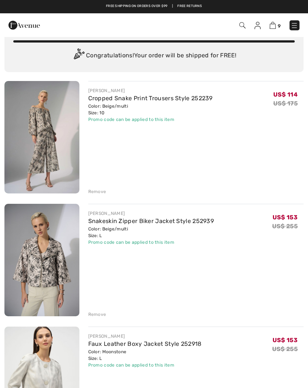
scroll to position [0, 0]
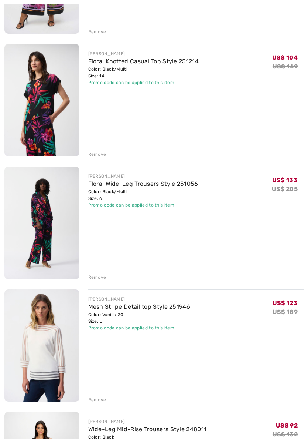
click at [88, 279] on div "Remove" at bounding box center [97, 277] width 18 height 7
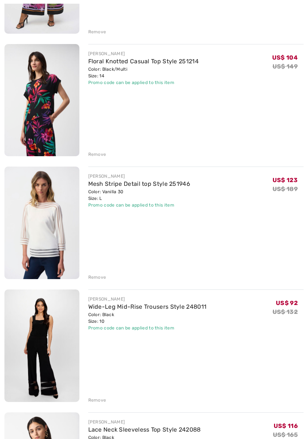
click at [94, 153] on div "Remove" at bounding box center [97, 154] width 18 height 7
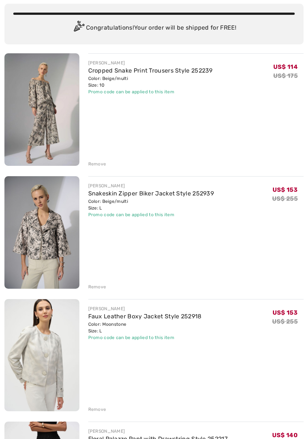
scroll to position [56, 0]
click at [89, 287] on div "Remove" at bounding box center [97, 286] width 18 height 7
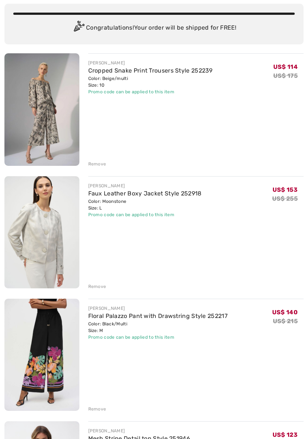
click at [93, 166] on div "Remove" at bounding box center [97, 163] width 18 height 7
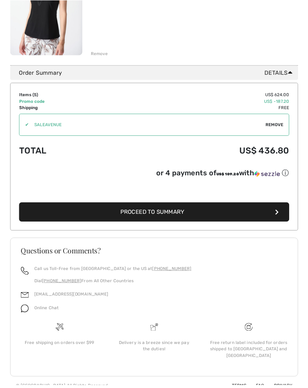
scroll to position [671, 0]
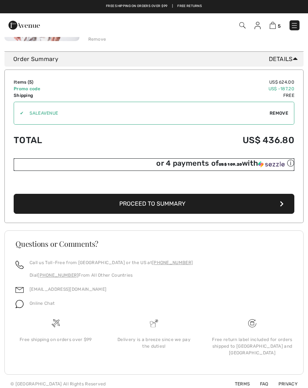
click at [192, 165] on div "or 4 payments of US$ 109.20 with ⓘ" at bounding box center [225, 163] width 138 height 10
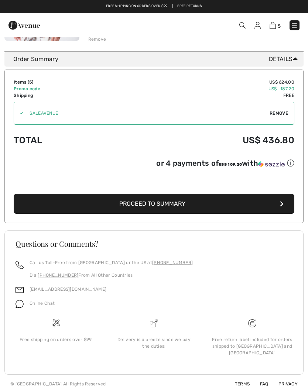
scroll to position [0, 0]
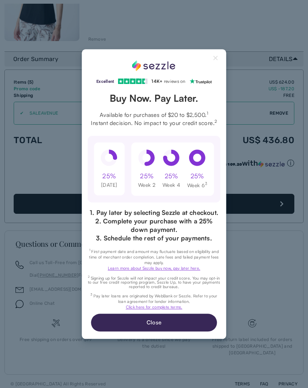
click at [114, 323] on button "Close" at bounding box center [154, 323] width 126 height 18
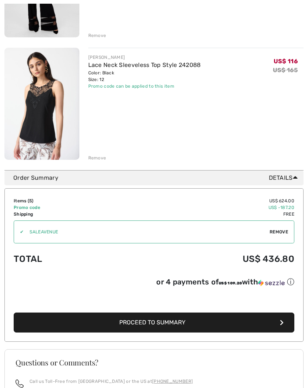
scroll to position [671, 0]
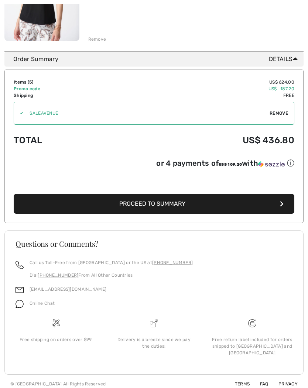
click at [96, 207] on button "Proceed to Summary" at bounding box center [154, 204] width 281 height 20
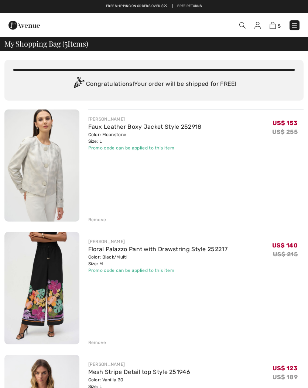
scroll to position [634, 0]
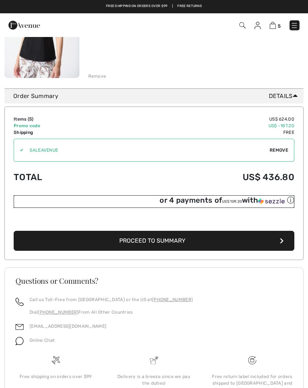
click at [178, 199] on div "or 4 payments of US$ 109.20 with ⓘ" at bounding box center [227, 200] width 135 height 10
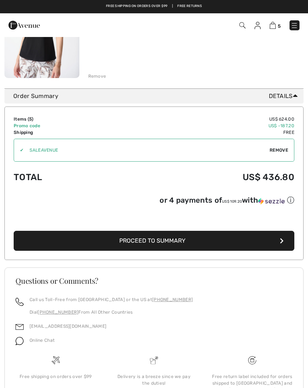
scroll to position [0, 0]
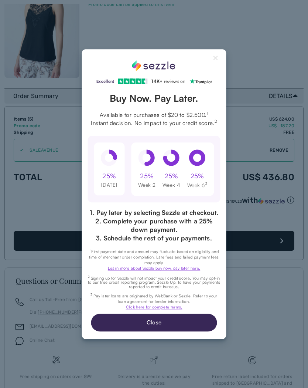
click at [118, 324] on button "Close" at bounding box center [154, 323] width 126 height 18
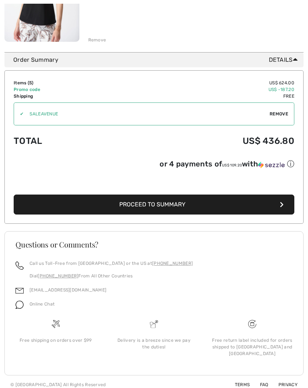
scroll to position [671, 0]
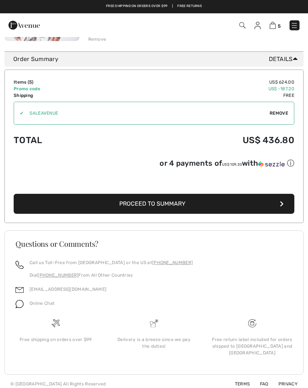
click at [114, 209] on button "Proceed to Summary" at bounding box center [154, 204] width 281 height 20
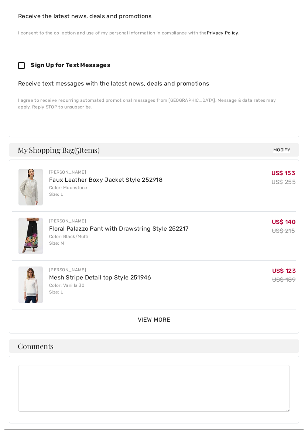
scroll to position [278, 0]
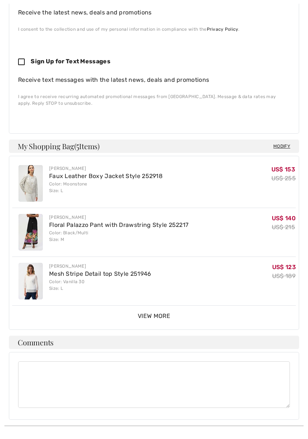
click at [101, 312] on div "View More View Less" at bounding box center [154, 316] width 284 height 9
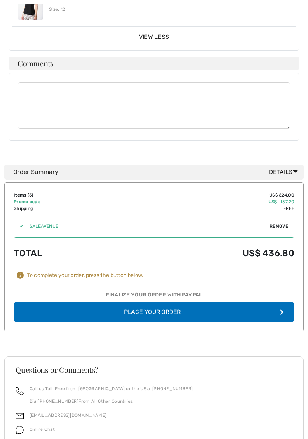
scroll to position [656, 0]
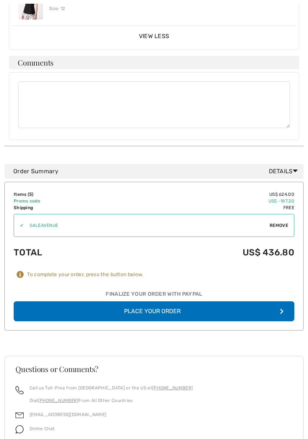
click at [59, 167] on div "Order Summary Details" at bounding box center [157, 171] width 288 height 9
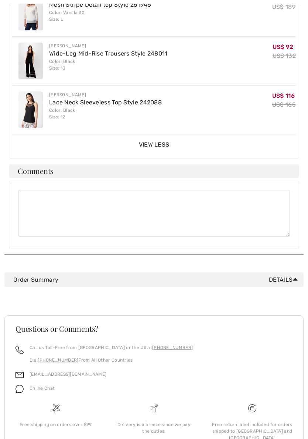
scroll to position [558, 0]
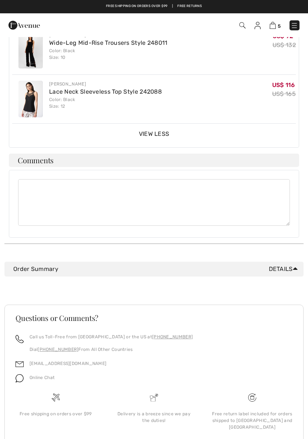
click at [38, 264] on div "Order Summary Details" at bounding box center [157, 268] width 288 height 9
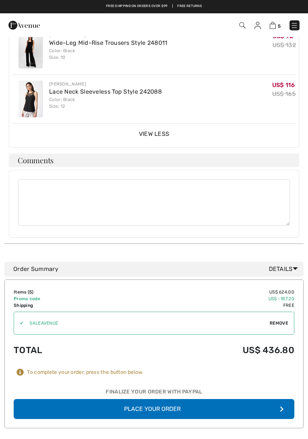
click at [128, 388] on div "Finalize Your Order with PayPal" at bounding box center [154, 393] width 281 height 11
click at [143, 388] on div "Finalize Your Order with PayPal" at bounding box center [154, 393] width 281 height 11
click at [142, 388] on button "Place Your Order" at bounding box center [154, 409] width 281 height 20
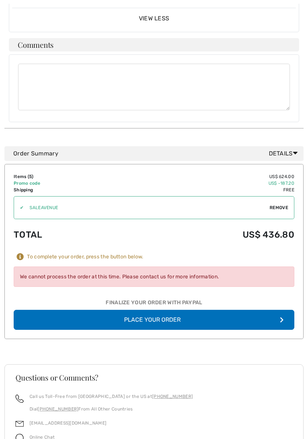
scroll to position [701, 0]
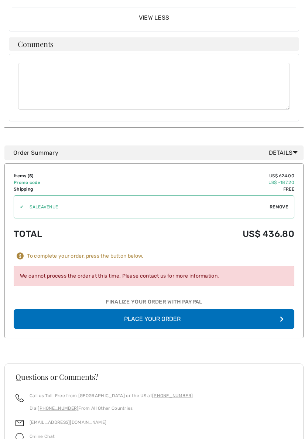
click at [89, 309] on button "Place Your Order" at bounding box center [154, 319] width 281 height 20
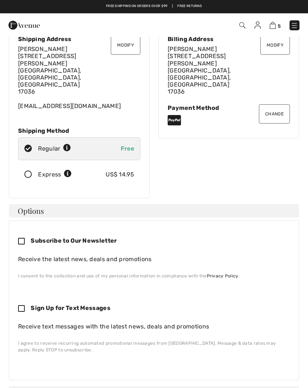
scroll to position [0, 0]
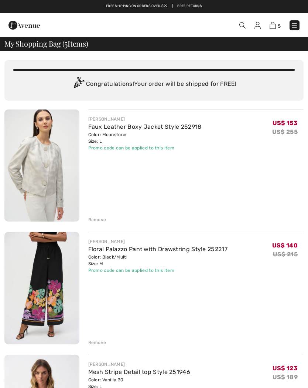
scroll to position [634, 0]
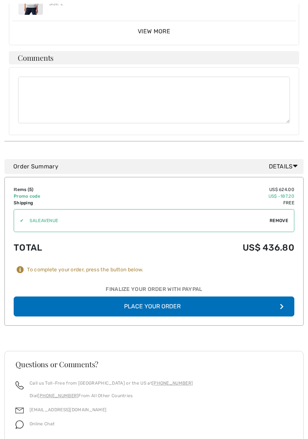
click at [89, 297] on button "Place Your Order" at bounding box center [154, 307] width 281 height 20
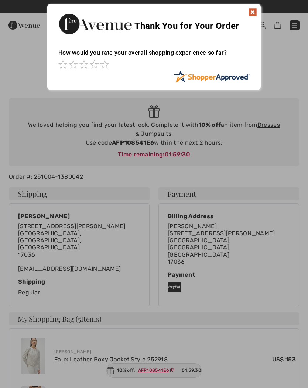
click at [256, 14] on img at bounding box center [253, 12] width 9 height 9
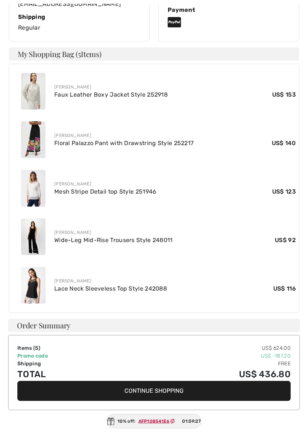
scroll to position [265, 0]
click at [30, 223] on img at bounding box center [33, 236] width 24 height 37
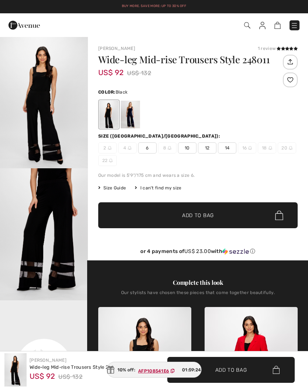
checkbox input "true"
